Goal: Information Seeking & Learning: Stay updated

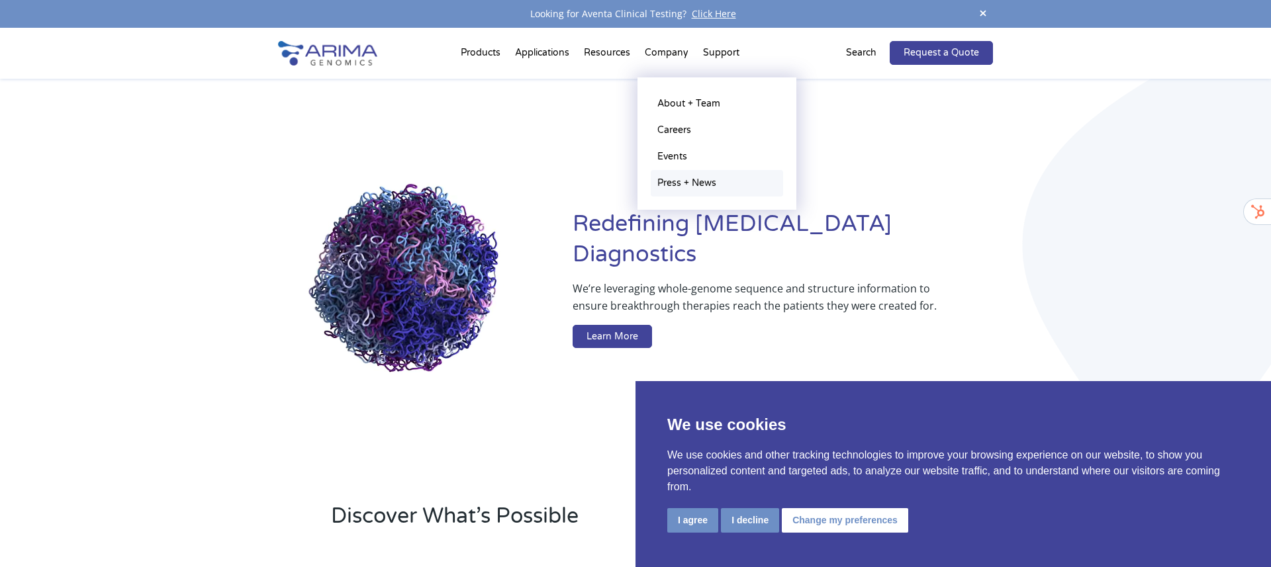
click at [680, 184] on link "Press + News" at bounding box center [716, 183] width 132 height 26
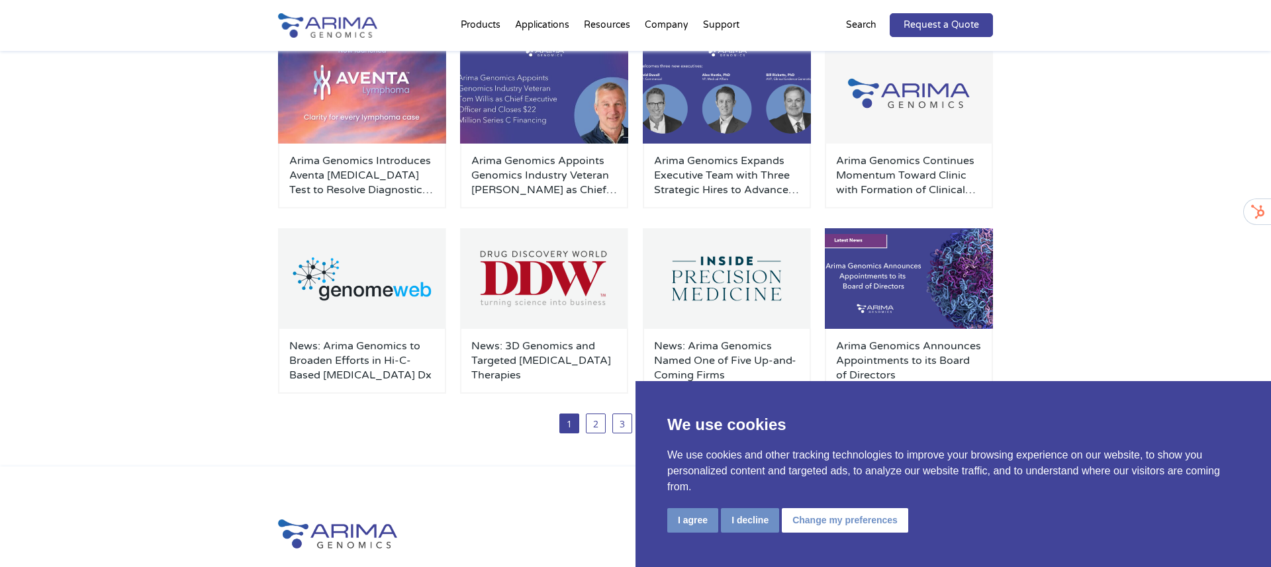
scroll to position [241, 0]
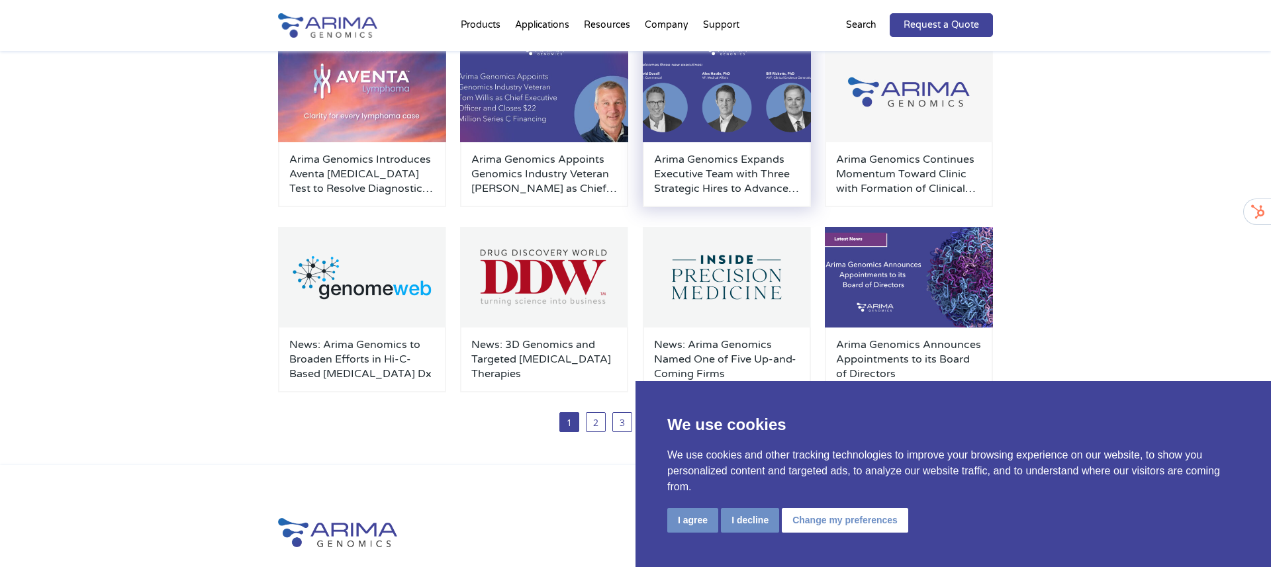
click at [685, 174] on h3 "Arima Genomics Expands Executive Team with Three Strategic Hires to Advance Cli…" at bounding box center [727, 174] width 146 height 44
click at [564, 176] on h3 "Arima Genomics Appoints Genomics Industry Veteran [PERSON_NAME] as Chief Execut…" at bounding box center [544, 174] width 146 height 44
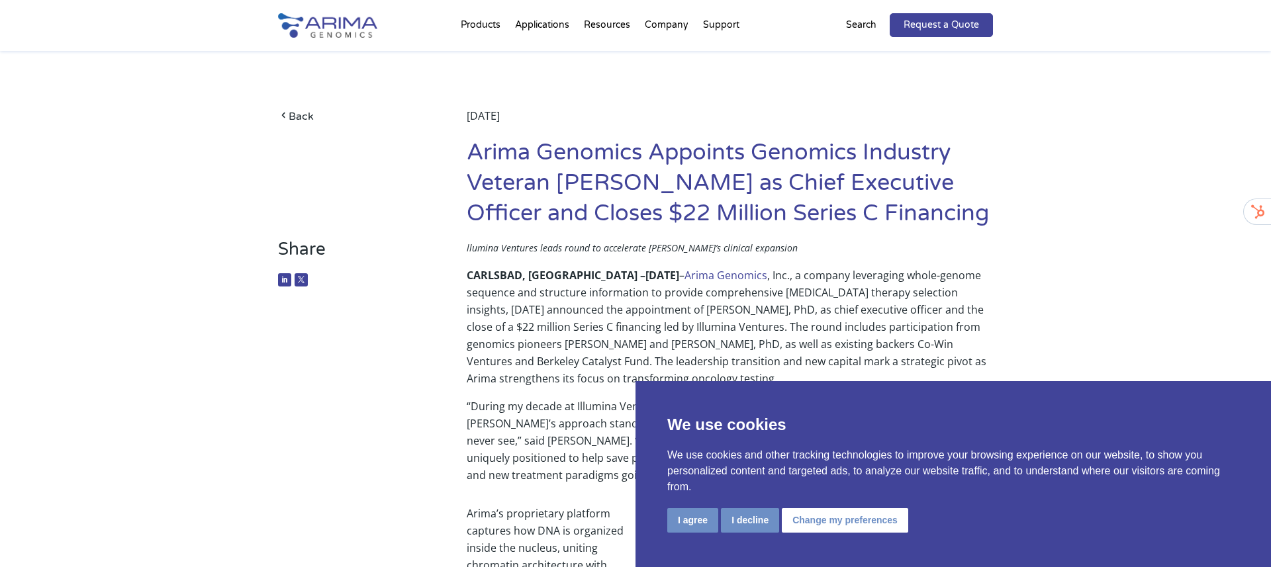
click at [576, 179] on h1 "Arima Genomics Appoints Genomics Industry Veteran [PERSON_NAME] as Chief Execut…" at bounding box center [730, 188] width 526 height 101
drag, startPoint x: 576, startPoint y: 179, endPoint x: 621, endPoint y: 179, distance: 45.7
click at [621, 179] on h1 "Arima Genomics Appoints Genomics Industry Veteran Tom Willis as Chief Executive…" at bounding box center [730, 188] width 526 height 101
copy h1 "Tom Willis"
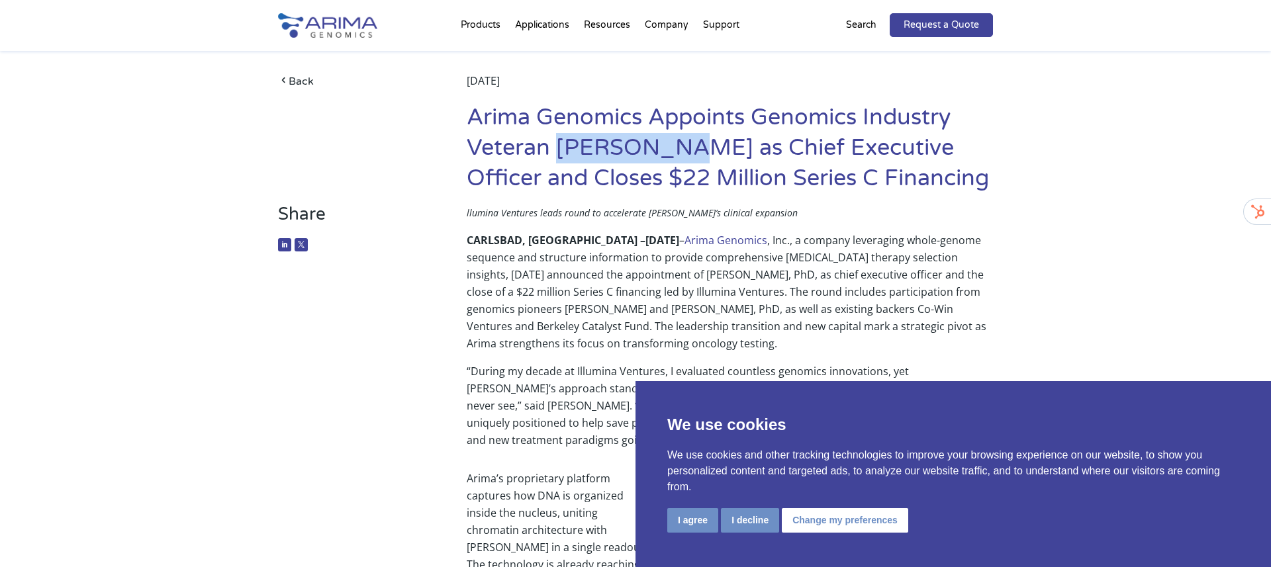
scroll to position [36, 0]
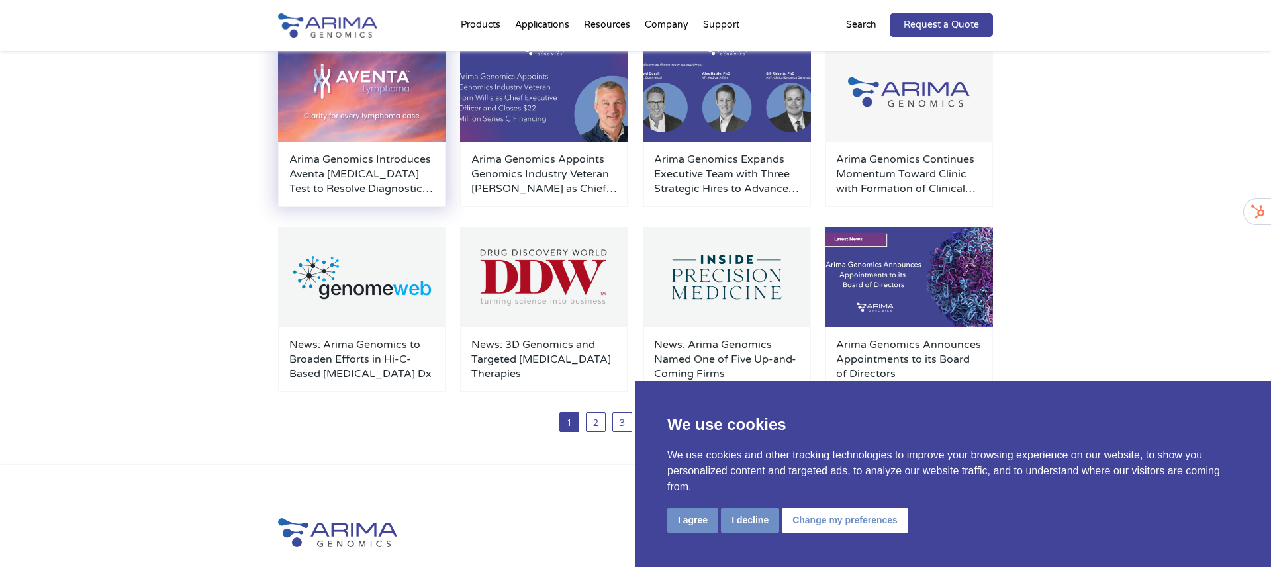
click at [387, 152] on h3 "Arima Genomics Introduces Aventa Lymphoma Test to Resolve Diagnostic Uncertaint…" at bounding box center [362, 174] width 146 height 44
click at [539, 170] on h3 "Arima Genomics Appoints Genomics Industry Veteran [PERSON_NAME] as Chief Execut…" at bounding box center [544, 174] width 146 height 44
click at [357, 168] on h3 "Arima Genomics Introduces Aventa [MEDICAL_DATA] Test to Resolve Diagnostic Unce…" at bounding box center [362, 174] width 146 height 44
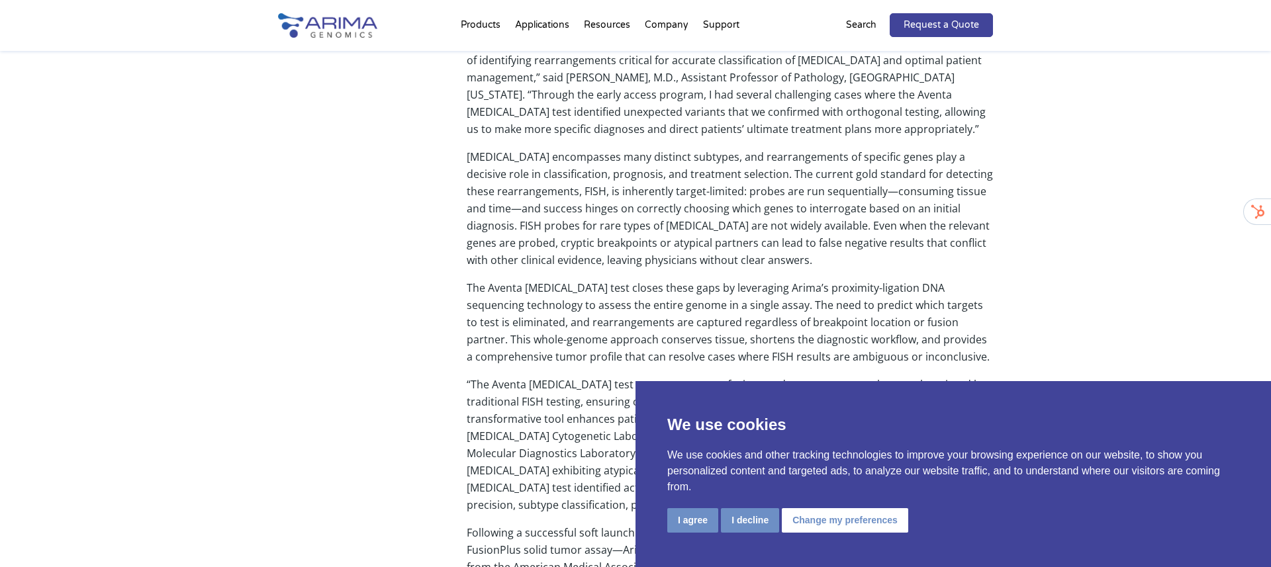
scroll to position [441, 0]
